Goal: Task Accomplishment & Management: Manage account settings

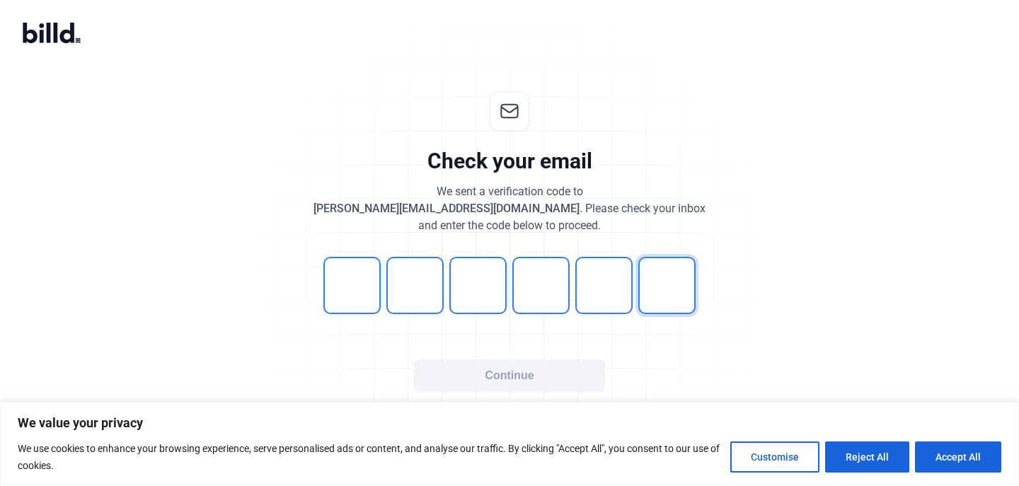
type input "3"
type input "6"
type input "9"
type input "6"
type input "9"
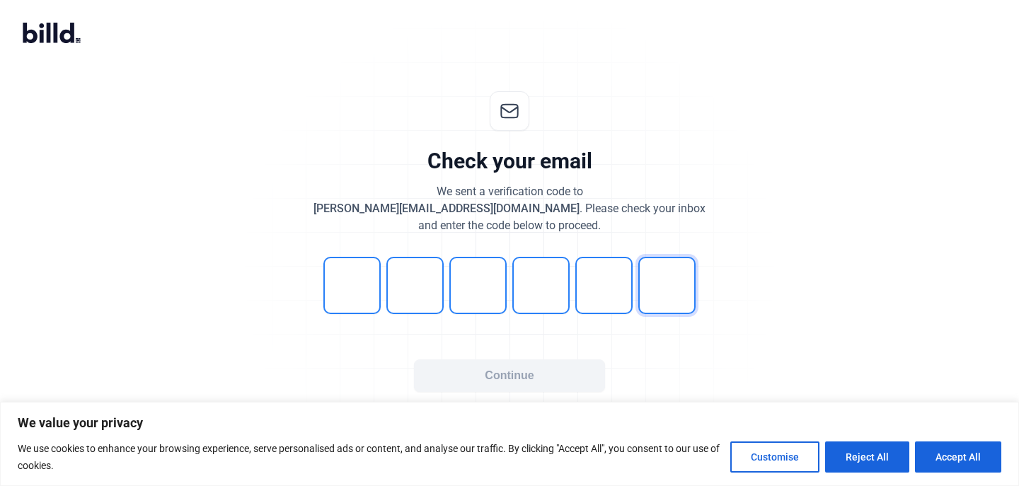
type input "3"
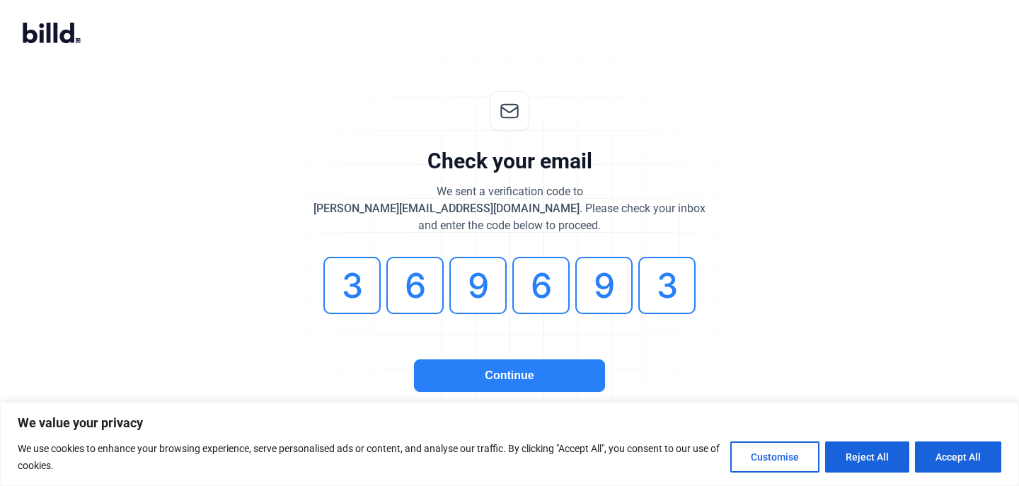
click at [486, 371] on button "Continue" at bounding box center [509, 375] width 191 height 33
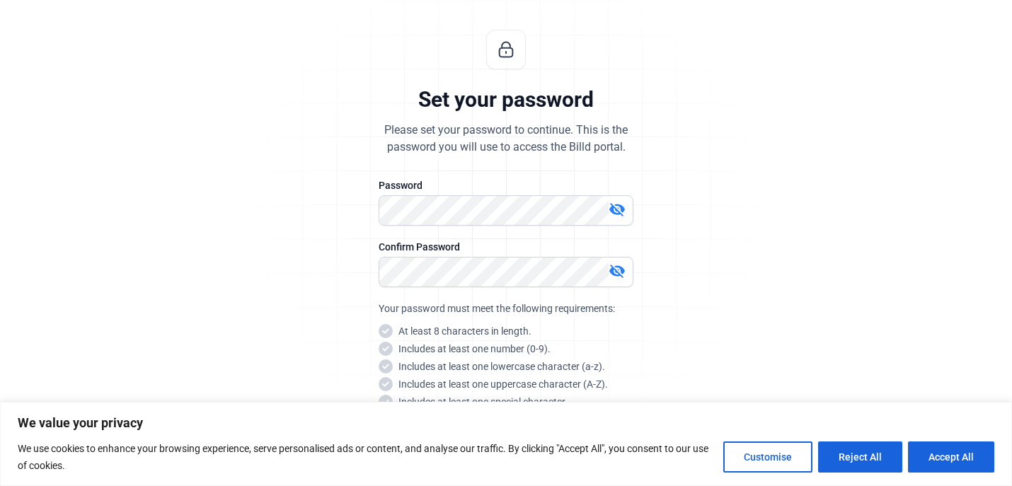
scroll to position [76, 0]
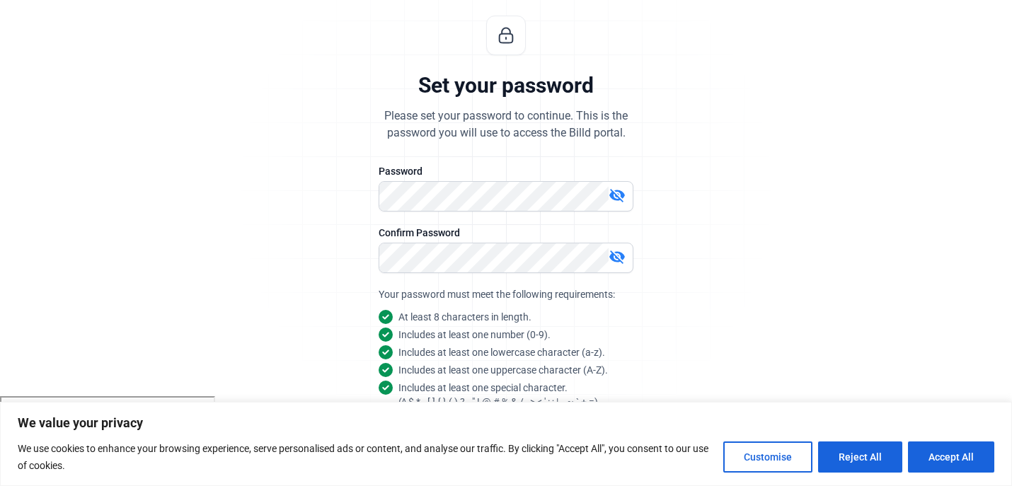
click at [337, 264] on div "Set your password Please set your password to continue. This is the password yo…" at bounding box center [506, 265] width 470 height 545
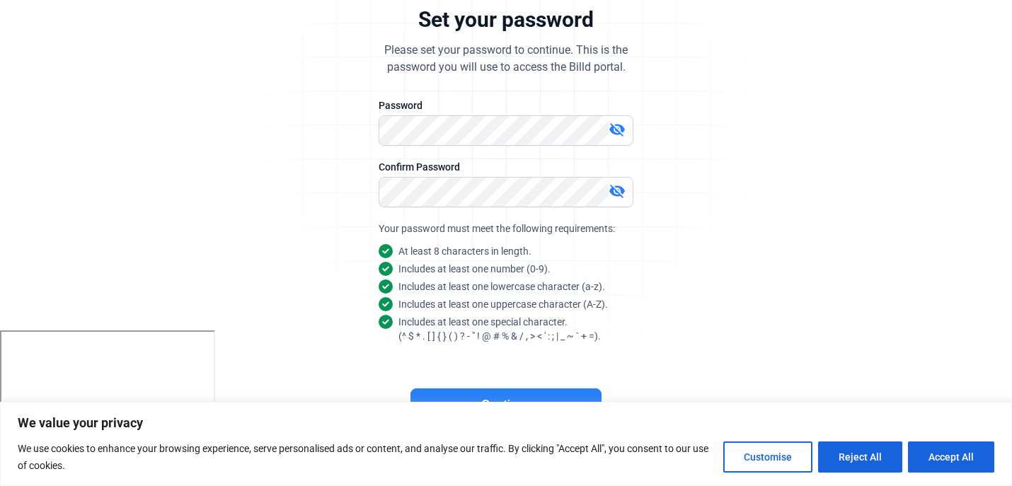
click at [498, 392] on button "Continue" at bounding box center [505, 404] width 191 height 33
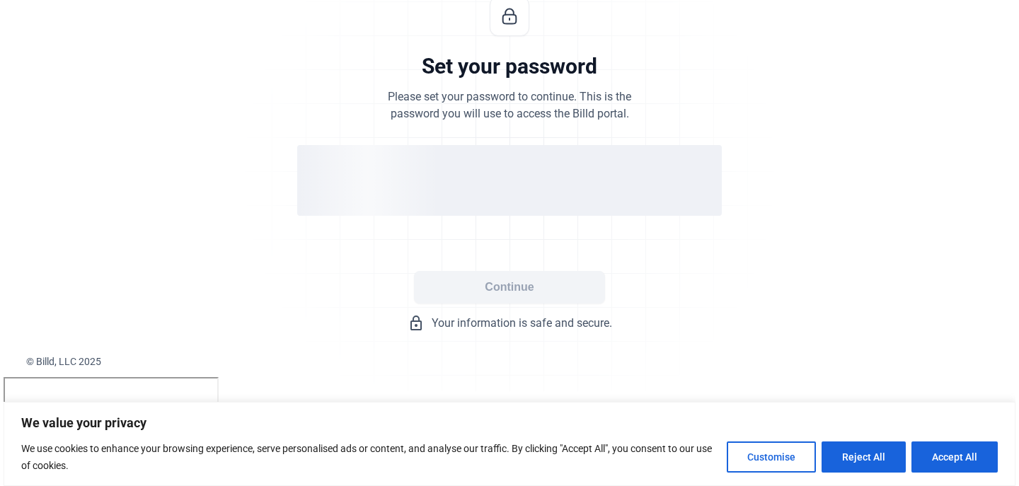
scroll to position [0, 0]
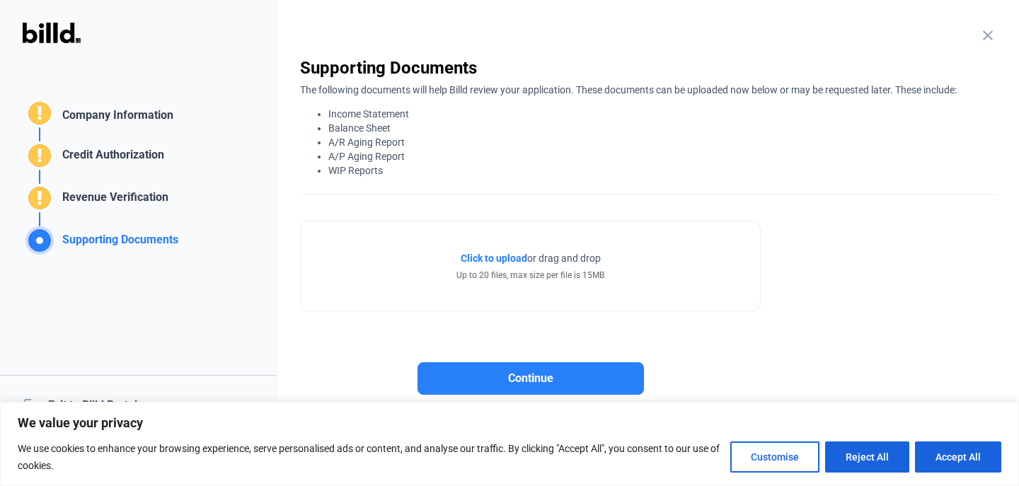
scroll to position [12, 0]
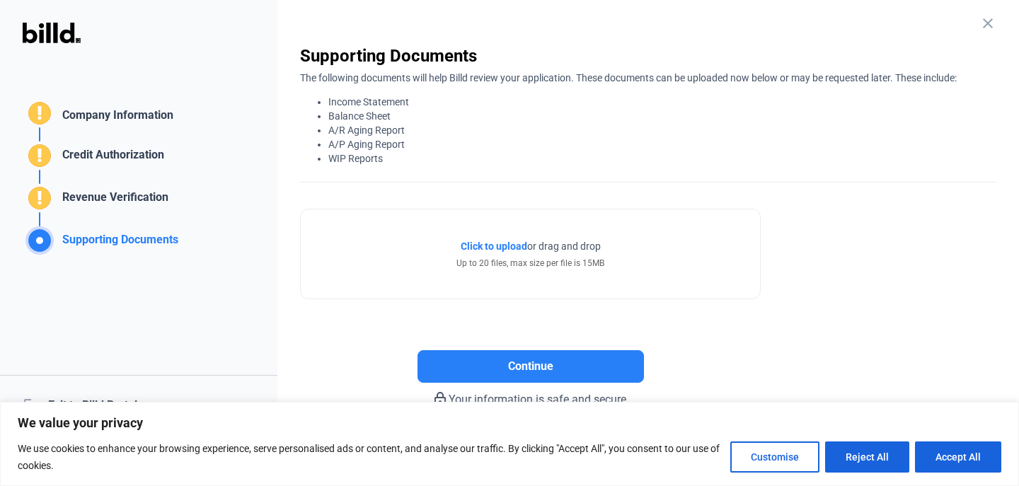
click at [979, 23] on mat-icon "close" at bounding box center [987, 23] width 17 height 17
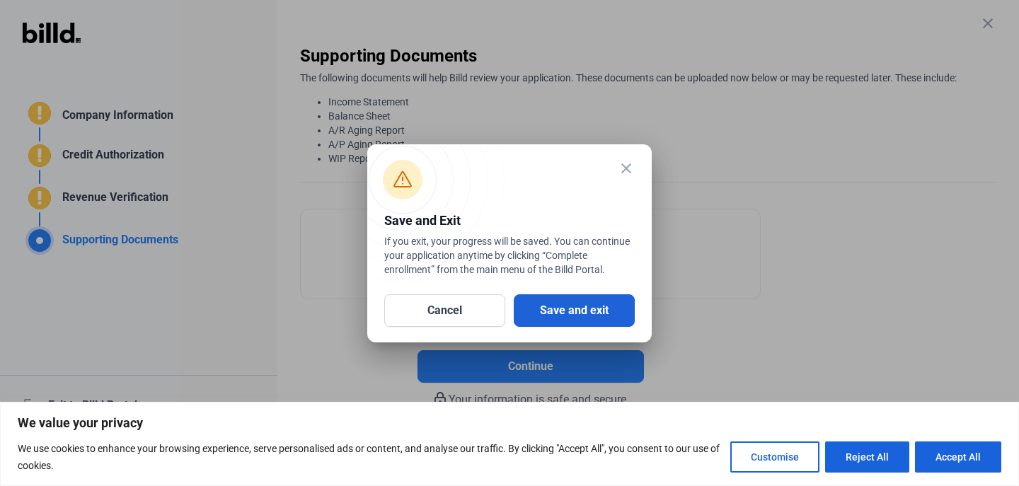
click at [559, 312] on button "Save and exit" at bounding box center [574, 310] width 121 height 33
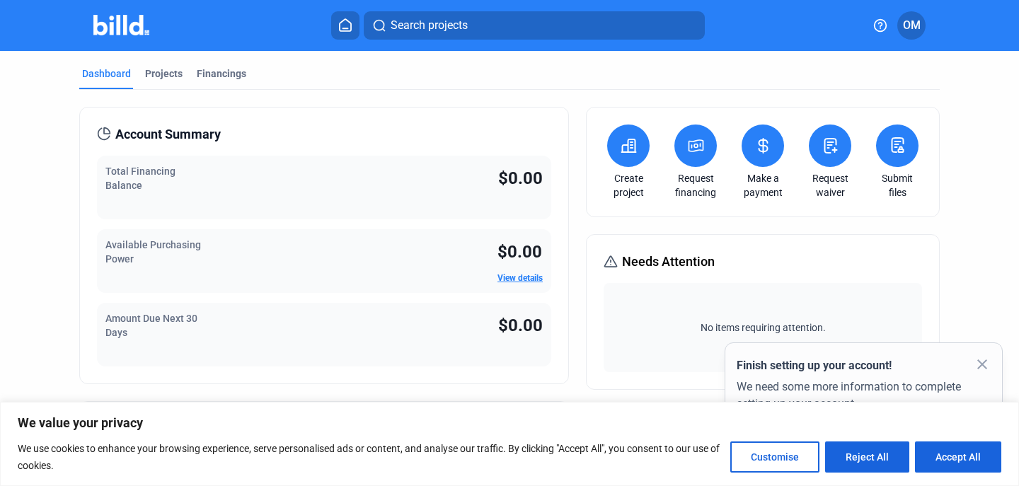
click at [980, 361] on mat-icon "close" at bounding box center [981, 364] width 17 height 17
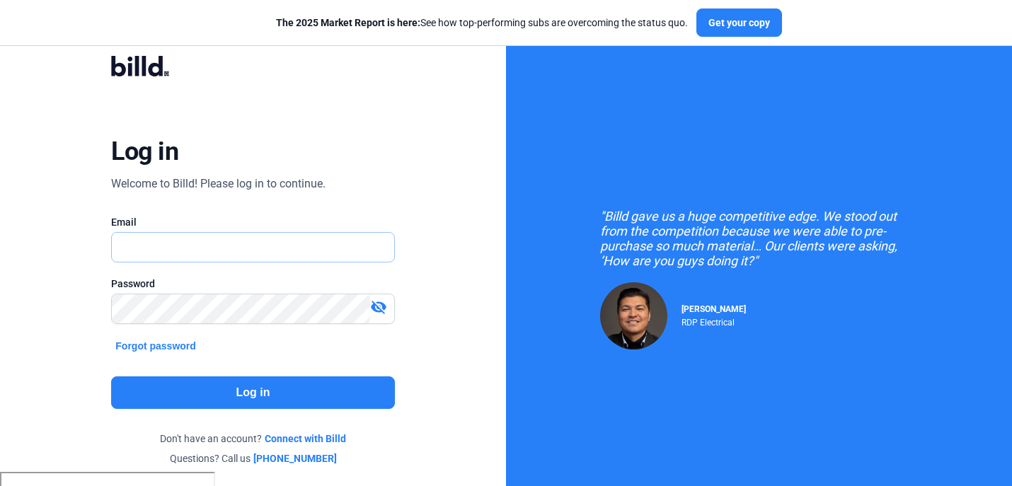
type input "[PERSON_NAME][EMAIL_ADDRESS][DOMAIN_NAME]"
click at [151, 382] on button "Log in" at bounding box center [252, 392] width 283 height 33
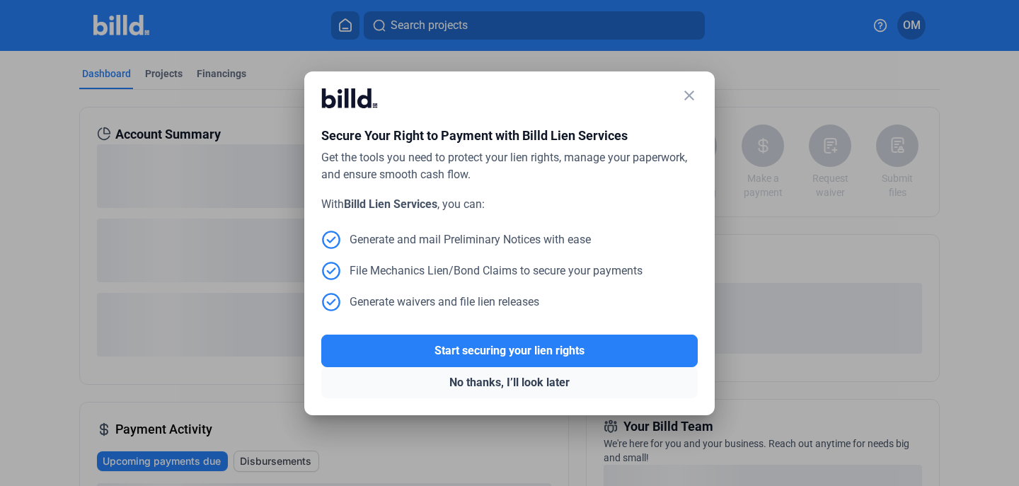
click at [519, 379] on button "No thanks, I’ll look later" at bounding box center [509, 382] width 376 height 31
